Goal: Find specific page/section: Find specific page/section

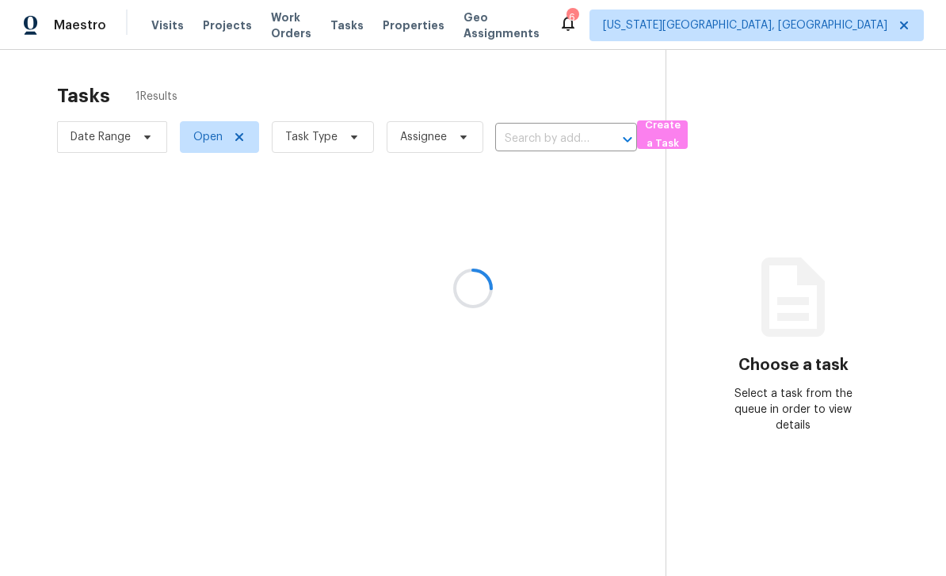
click at [571, 93] on div at bounding box center [473, 288] width 946 height 576
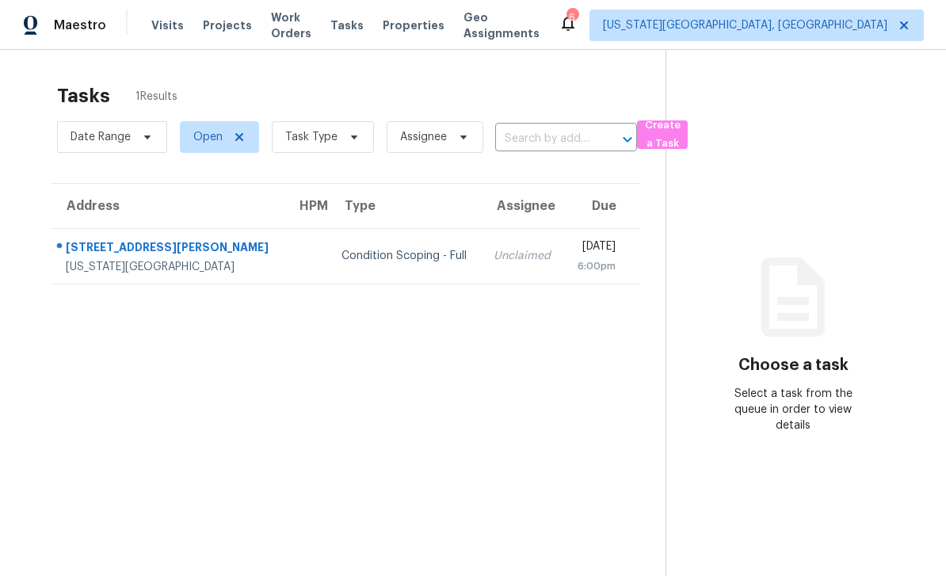
click at [357, 29] on span "Tasks" at bounding box center [346, 25] width 33 height 11
click at [422, 13] on div "Visits Projects Work Orders Tasks Properties Geo Assignments" at bounding box center [354, 26] width 407 height 32
click at [420, 28] on span "Properties" at bounding box center [414, 25] width 62 height 16
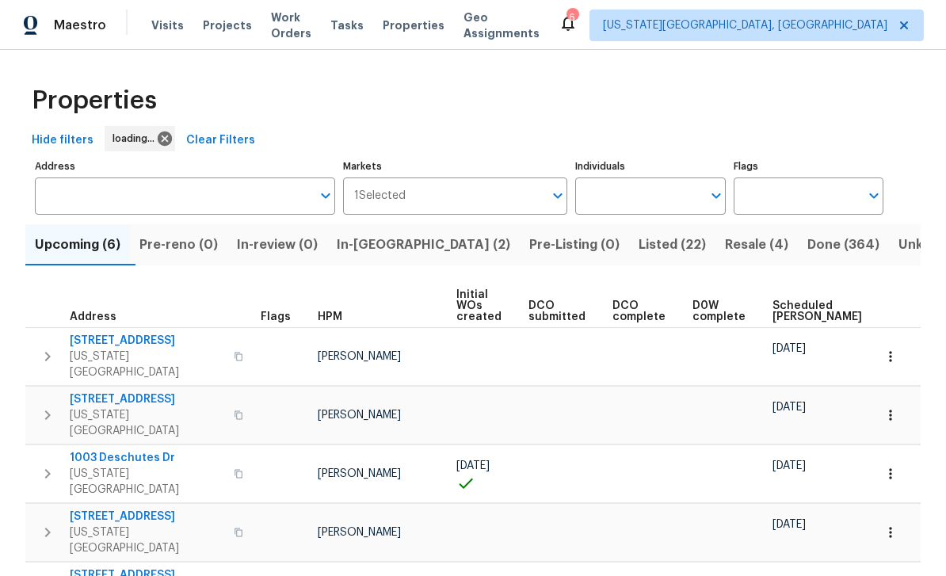
click at [71, 246] on span "Upcoming (6)" at bounding box center [78, 245] width 86 height 22
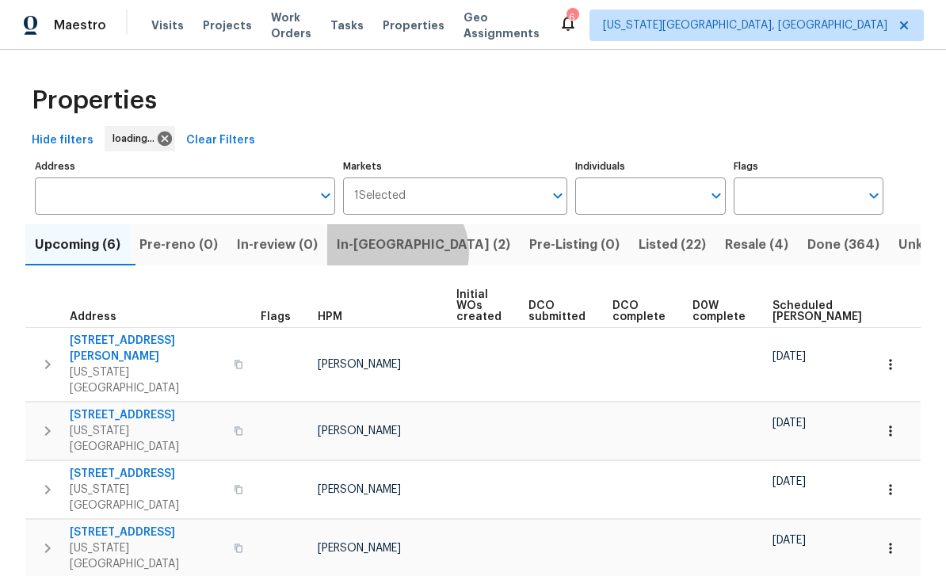
click at [407, 254] on span "In-[GEOGRAPHIC_DATA] (2)" at bounding box center [424, 245] width 174 height 22
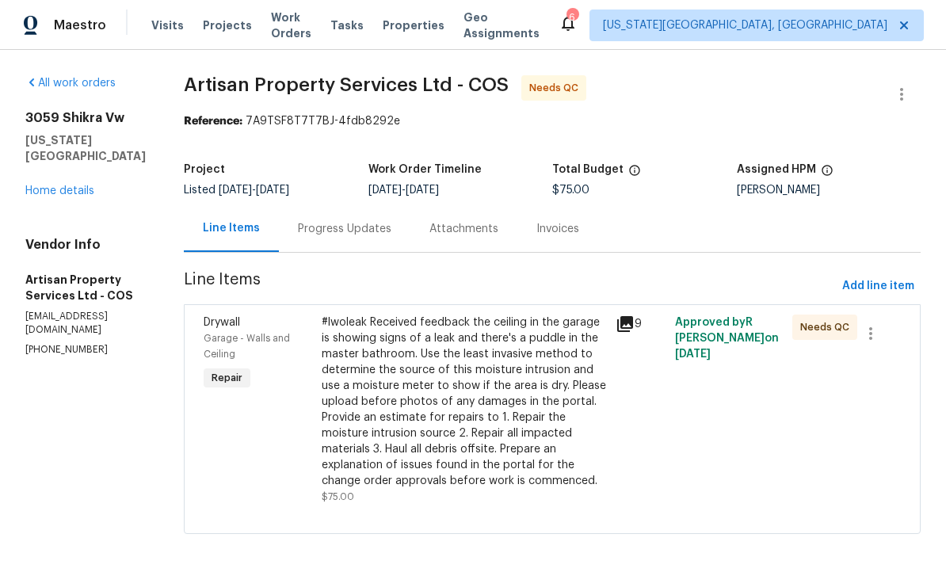
click at [218, 27] on span "Projects" at bounding box center [227, 25] width 49 height 16
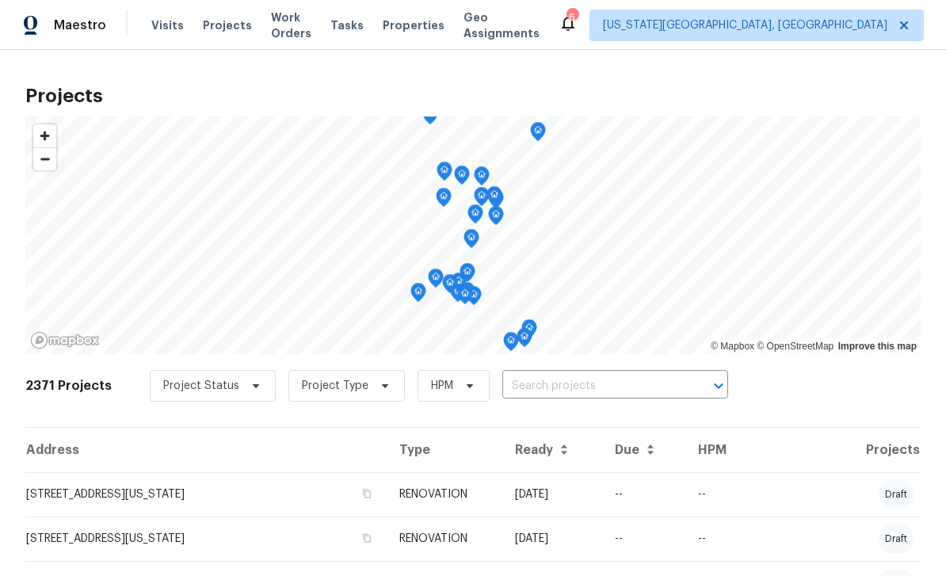
click at [162, 32] on span "Visits" at bounding box center [167, 25] width 32 height 16
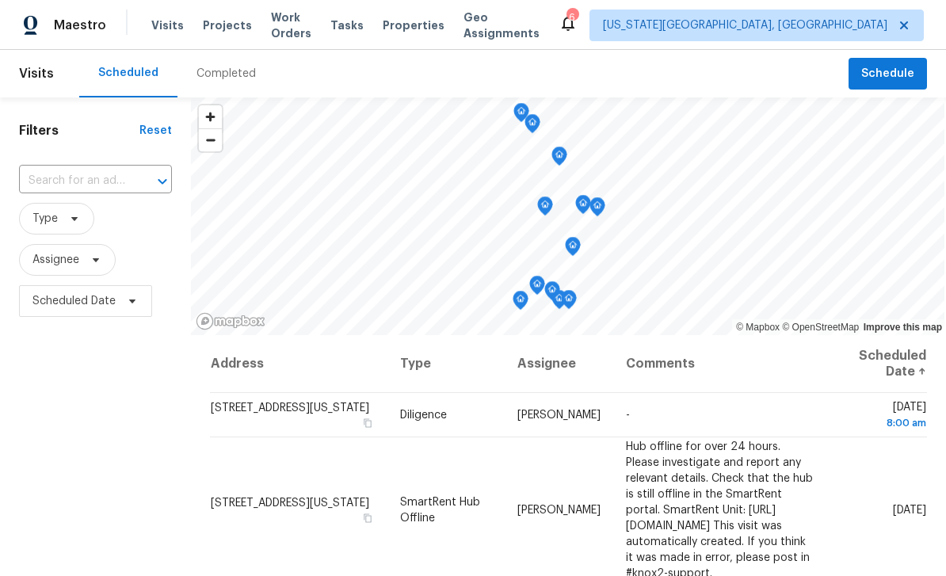
click at [430, 29] on span "Properties" at bounding box center [414, 25] width 62 height 16
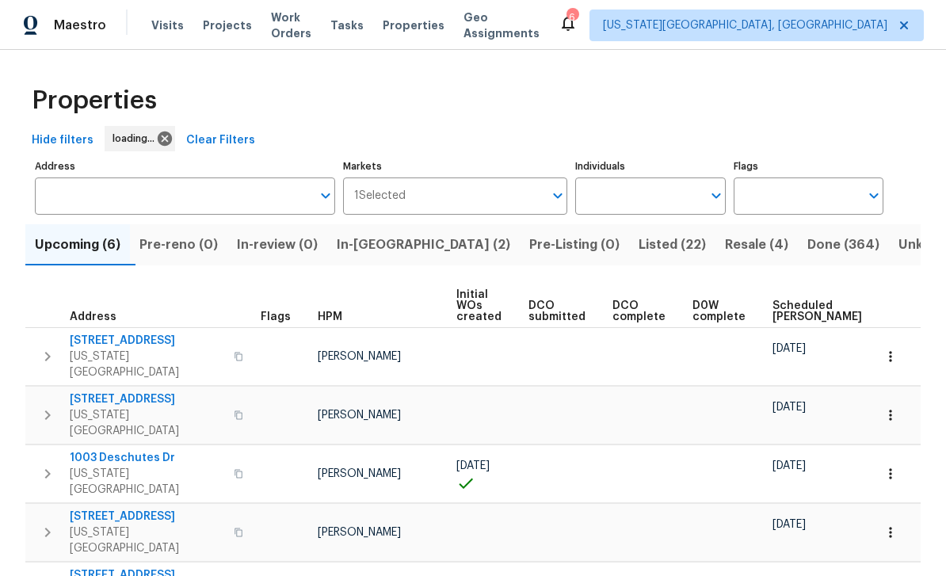
click at [155, 28] on span "Visits" at bounding box center [167, 25] width 32 height 16
